Goal: Use online tool/utility: Utilize a website feature to perform a specific function

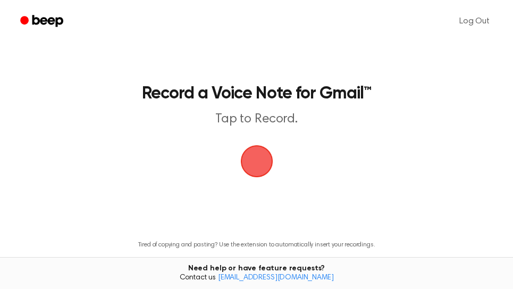
drag, startPoint x: 258, startPoint y: 157, endPoint x: 355, endPoint y: 9, distance: 177.2
click at [260, 155] on span "button" at bounding box center [256, 161] width 35 height 35
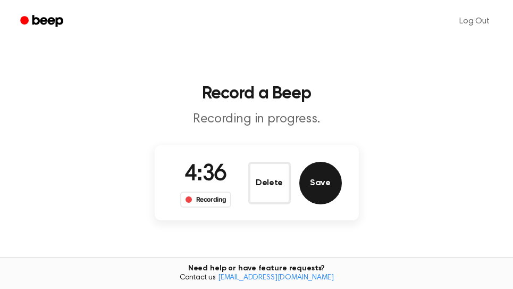
click at [329, 180] on button "Save" at bounding box center [320, 183] width 43 height 43
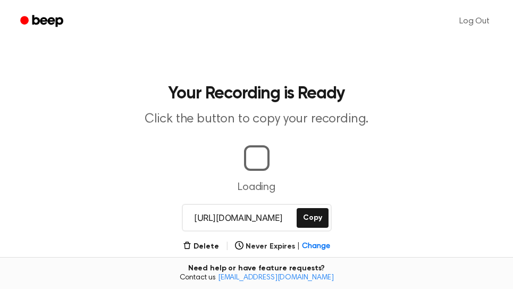
scroll to position [0, 2]
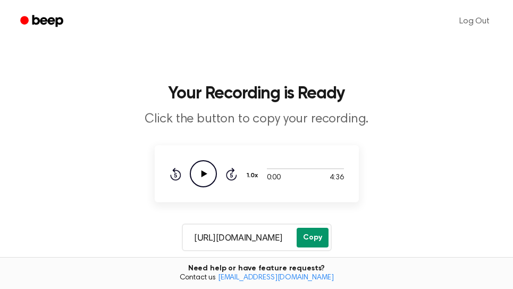
click at [311, 236] on button "Copy" at bounding box center [313, 238] width 32 height 20
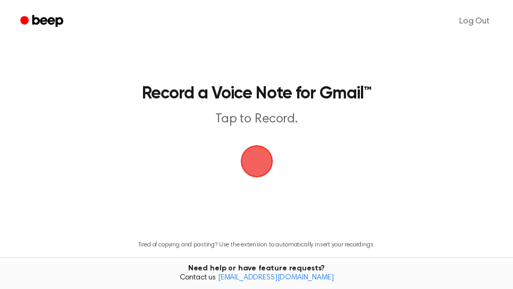
click at [257, 159] on span "button" at bounding box center [256, 161] width 36 height 36
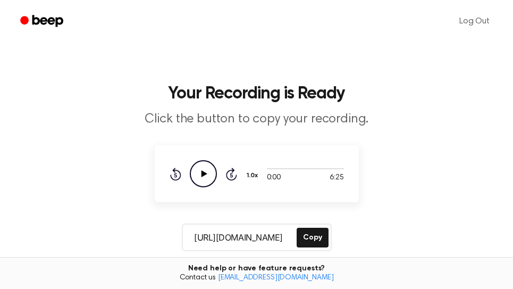
scroll to position [0, 5]
drag, startPoint x: 322, startPoint y: 244, endPoint x: 346, endPoint y: 221, distance: 33.1
click at [322, 242] on button "Copy" at bounding box center [313, 238] width 32 height 20
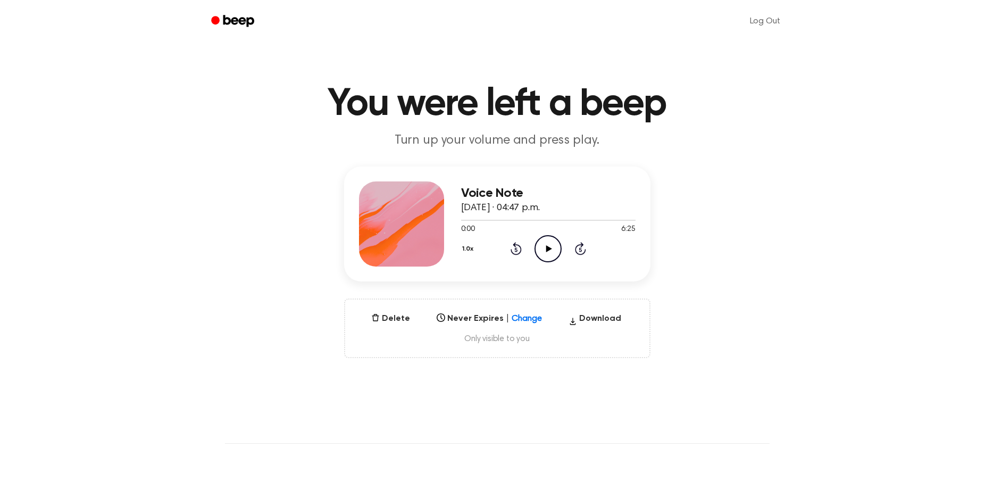
click at [544, 248] on icon "Play Audio" at bounding box center [548, 248] width 27 height 27
click at [624, 220] on div at bounding box center [548, 220] width 174 height 1
click at [580, 249] on icon at bounding box center [580, 250] width 3 height 4
click at [519, 251] on icon "Rewind 5 seconds" at bounding box center [516, 248] width 12 height 14
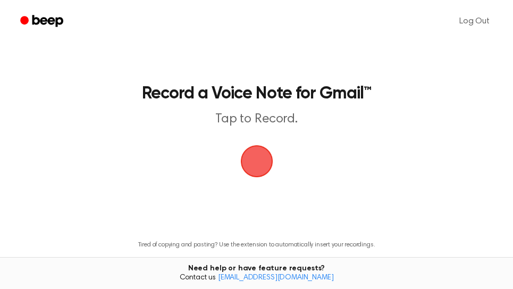
click at [260, 161] on span "button" at bounding box center [256, 161] width 32 height 32
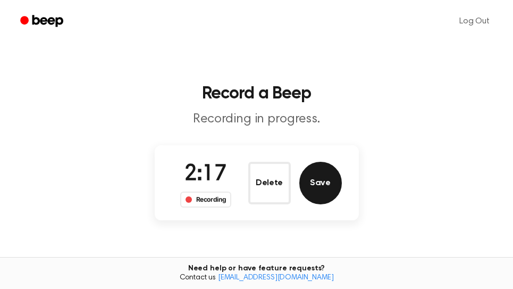
click at [333, 179] on button "Save" at bounding box center [320, 183] width 43 height 43
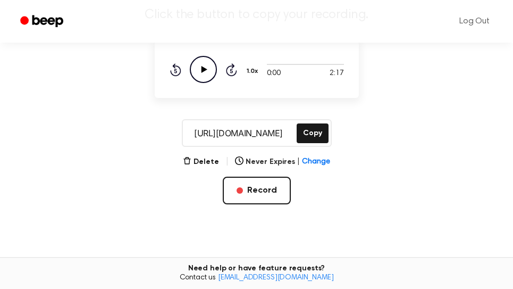
scroll to position [181, 0]
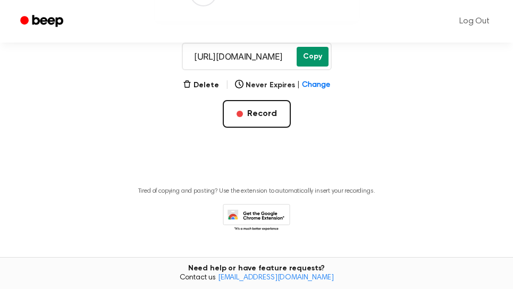
click at [312, 56] on button "Copy" at bounding box center [313, 57] width 32 height 20
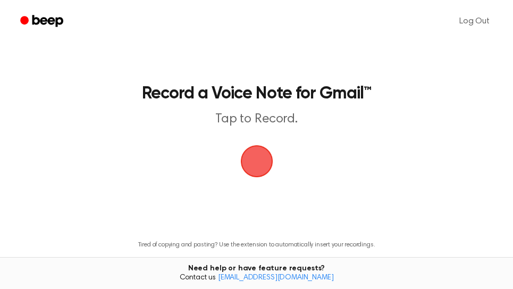
click at [264, 165] on span "button" at bounding box center [257, 161] width 30 height 30
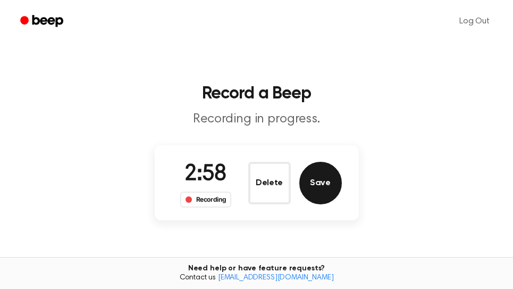
click at [337, 193] on button "Save" at bounding box center [320, 183] width 43 height 43
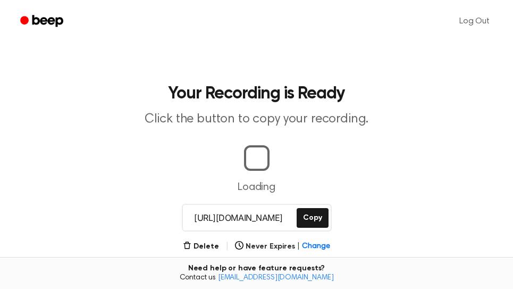
scroll to position [0, 2]
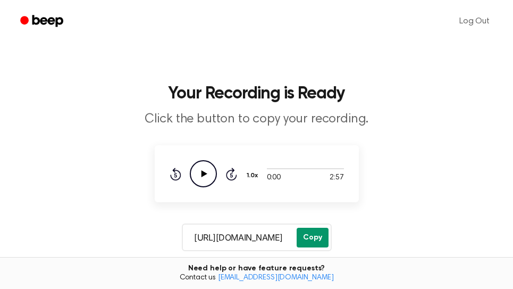
click at [319, 236] on button "Copy" at bounding box center [313, 238] width 32 height 20
